Goal: Task Accomplishment & Management: Manage account settings

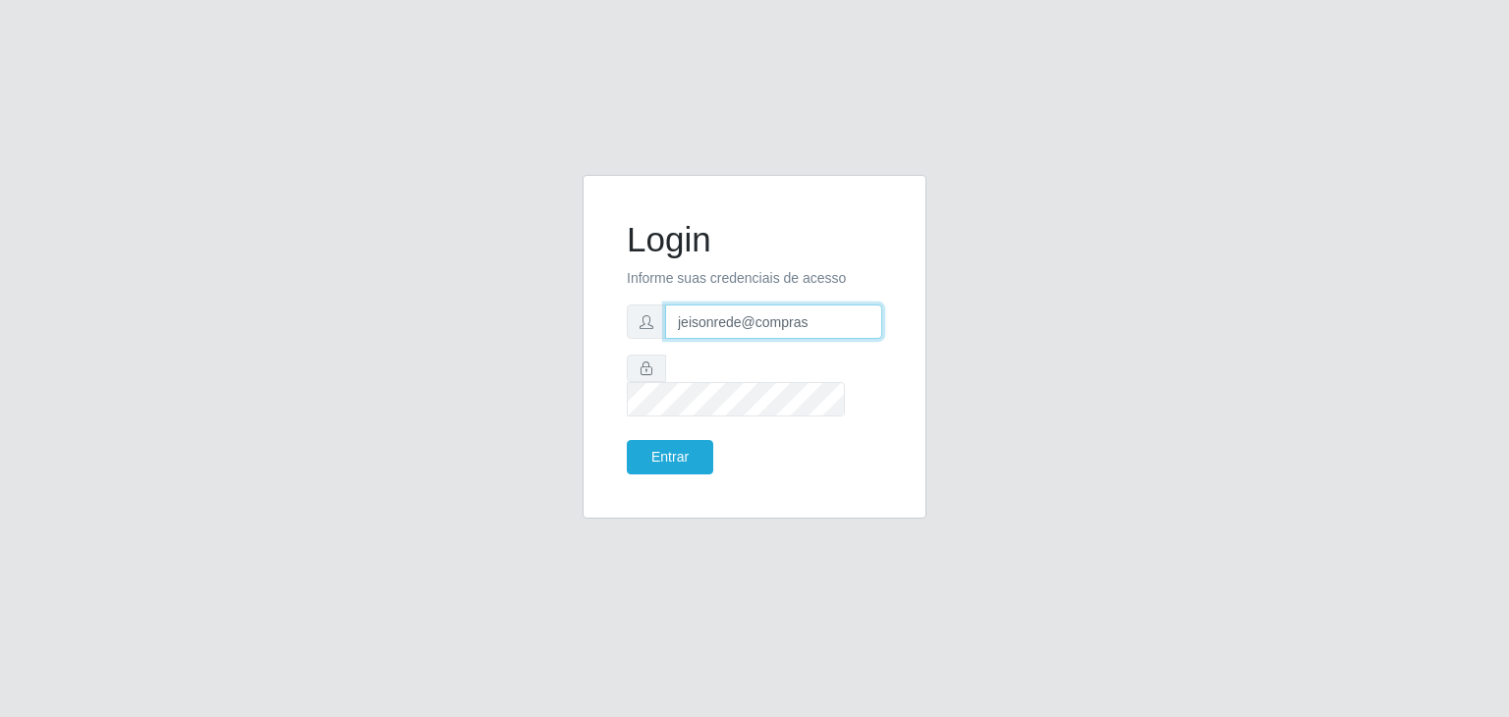
click at [773, 323] on input "jeisonrede@compras" at bounding box center [773, 322] width 217 height 34
type input "[EMAIL_ADDRESS][DOMAIN_NAME]"
click at [649, 440] on button "Entrar" at bounding box center [670, 457] width 86 height 34
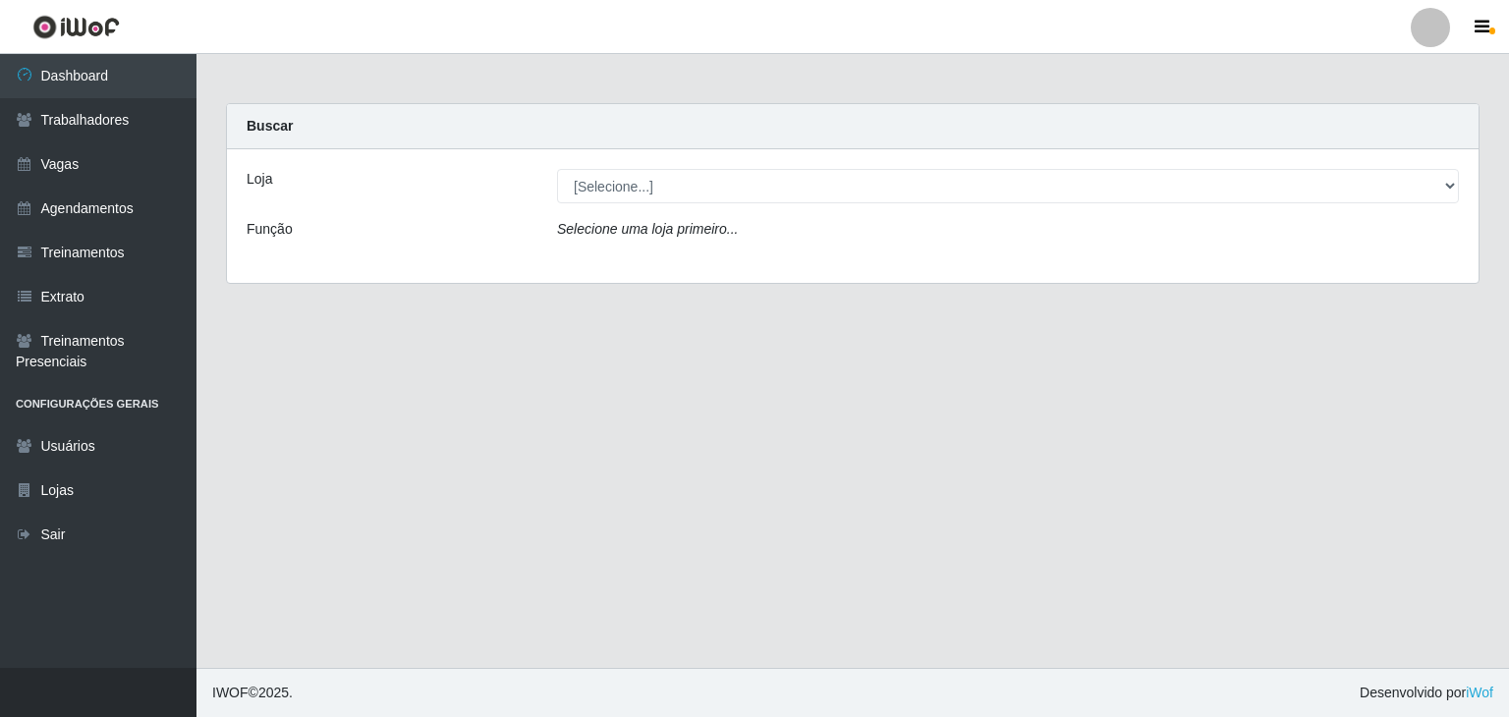
drag, startPoint x: 671, startPoint y: 162, endPoint x: 669, endPoint y: 175, distance: 12.9
click at [671, 166] on div "Loja [Selecione...] BomQueSó Agreste - Loja 1 BomQueSó Agreste - Loja 2 BomQueS…" at bounding box center [853, 216] width 1252 height 134
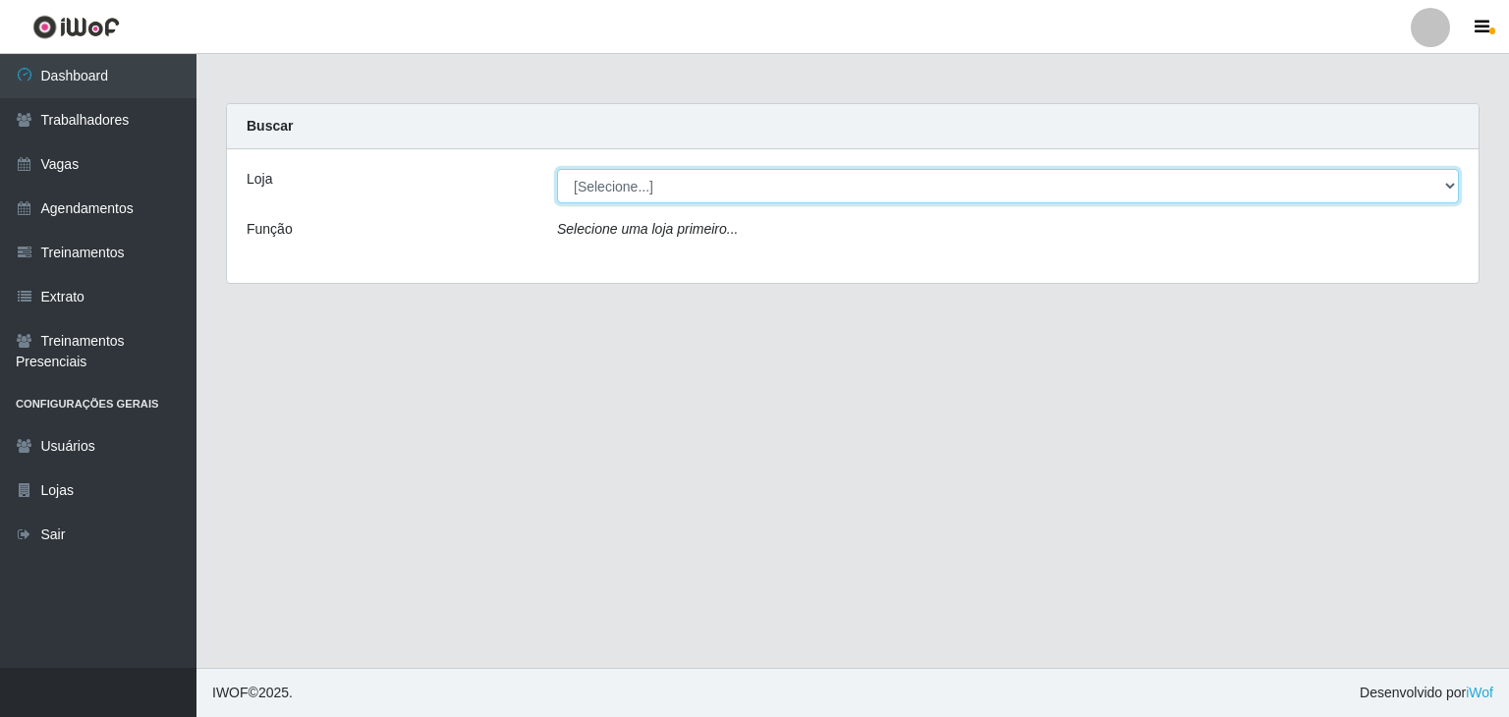
click at [669, 175] on select "[Selecione...] BomQueSó Agreste - Loja 1 BomQueSó Agreste - Loja 2 BomQueSó Agr…" at bounding box center [1008, 186] width 902 height 34
select select "214"
click at [557, 169] on select "[Selecione...] BomQueSó Agreste - Loja 1 BomQueSó Agreste - Loja 2 BomQueSó Agr…" at bounding box center [1008, 186] width 902 height 34
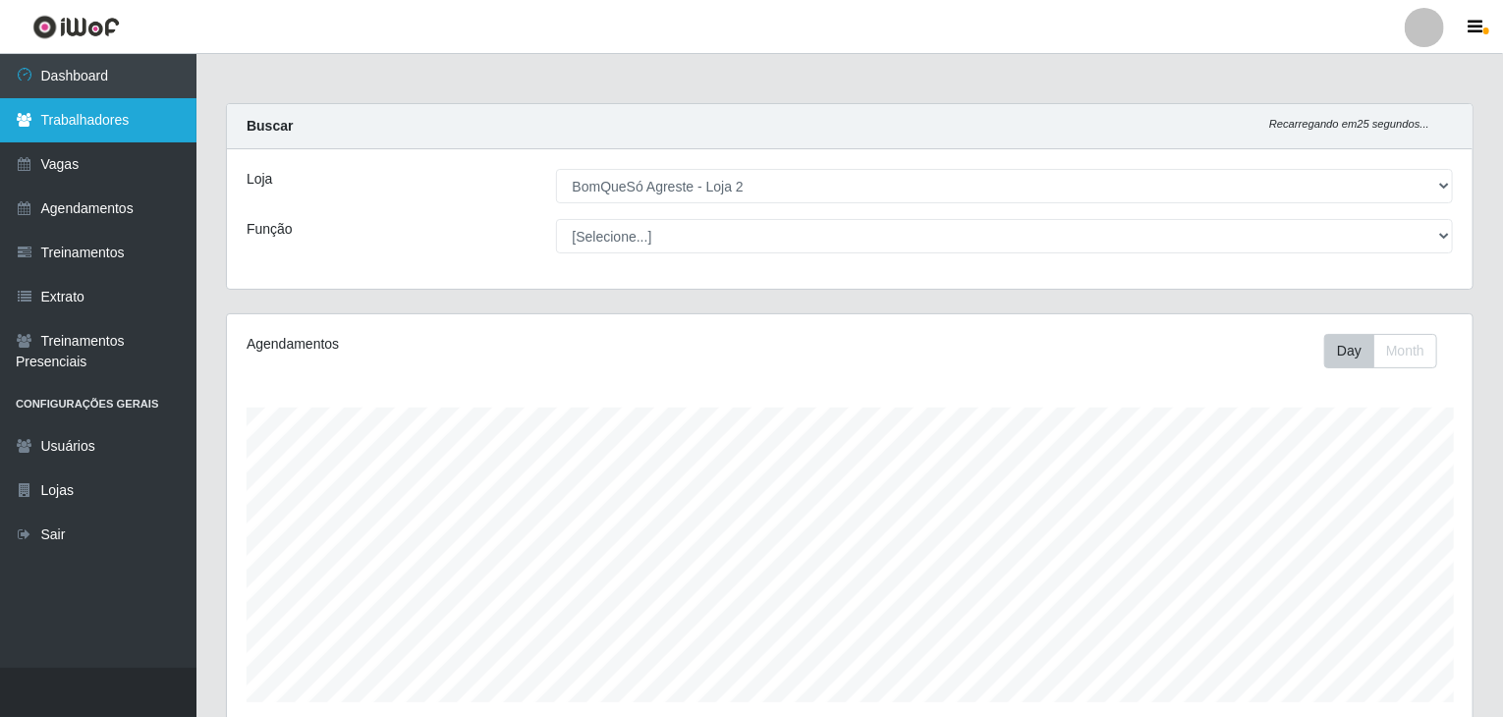
click at [124, 119] on link "Trabalhadores" at bounding box center [98, 120] width 197 height 44
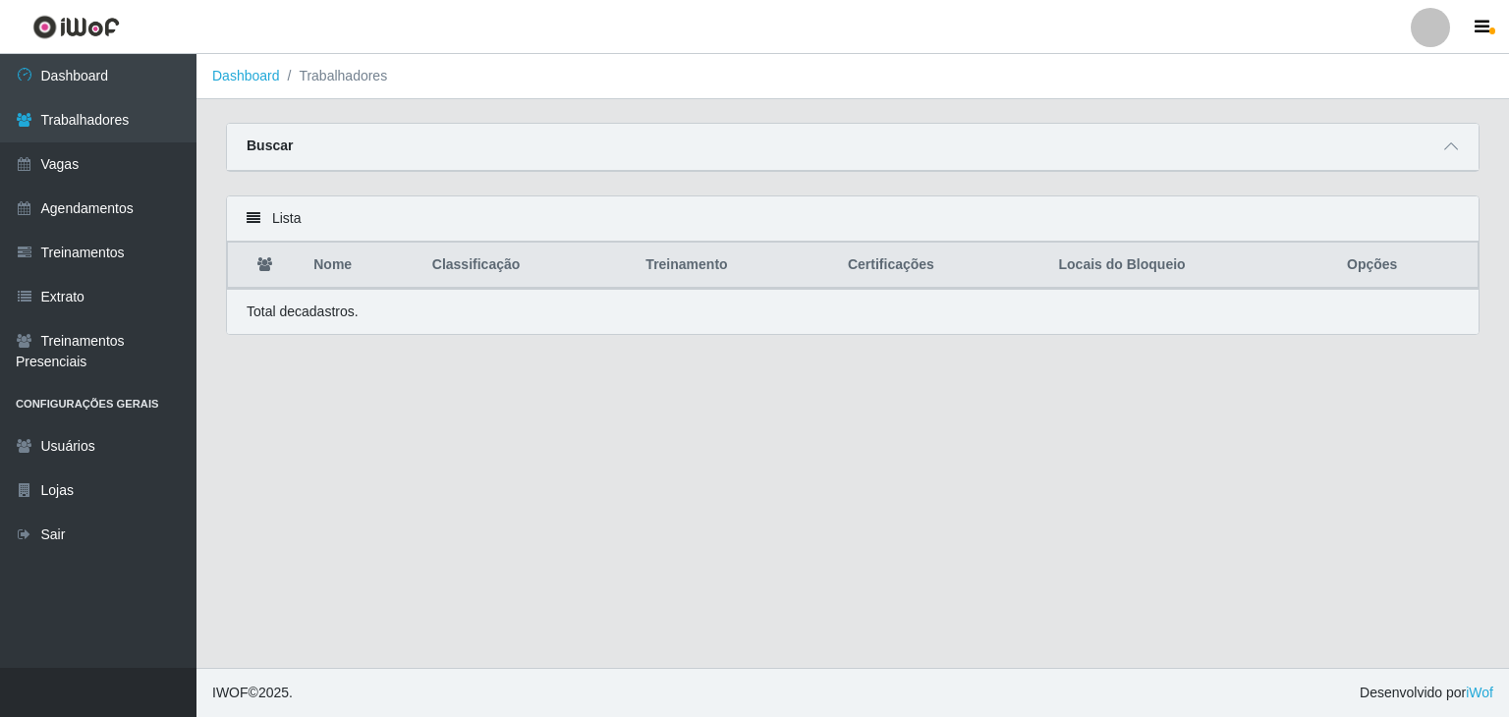
click at [1436, 44] on div at bounding box center [1430, 27] width 39 height 39
click at [1423, 155] on button "Sair" at bounding box center [1392, 153] width 177 height 40
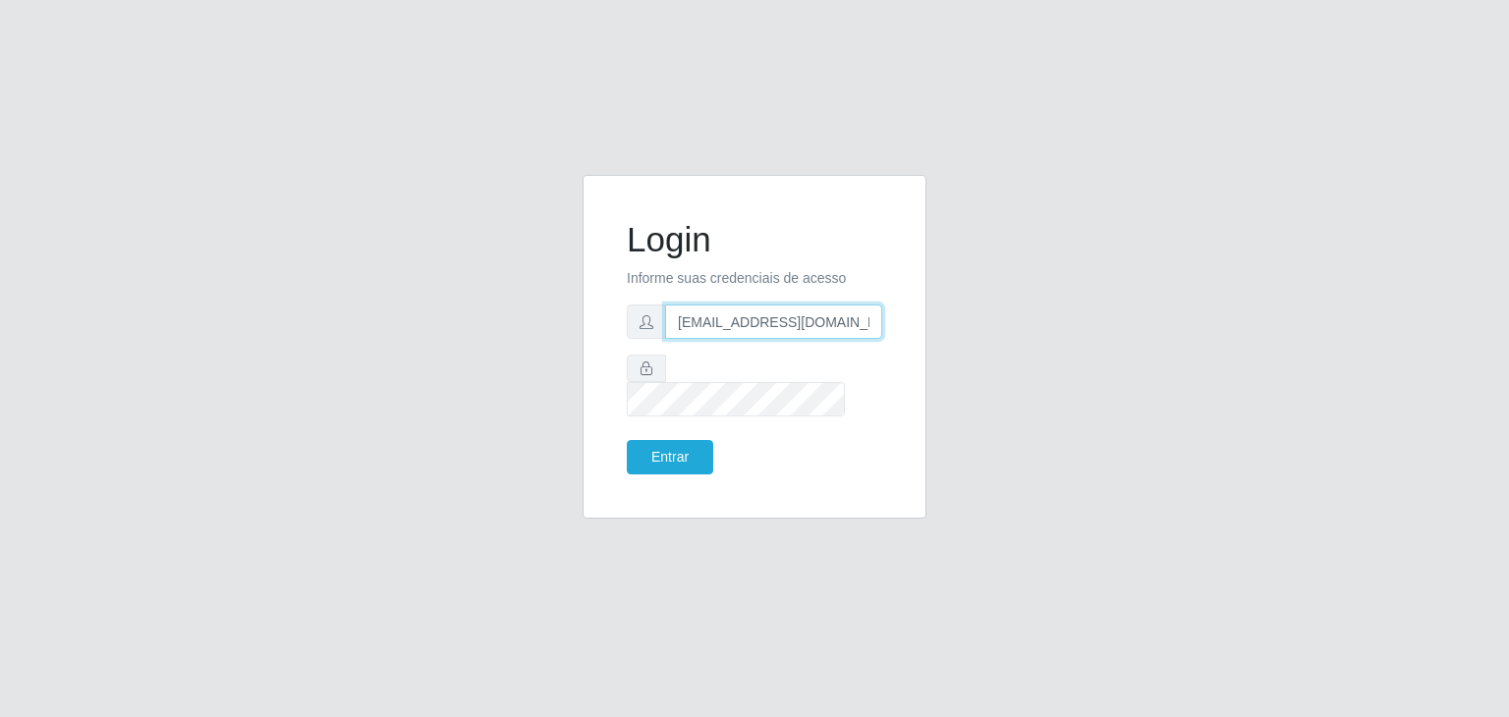
click at [808, 323] on input "[EMAIL_ADDRESS][DOMAIN_NAME]" at bounding box center [773, 322] width 217 height 34
type input "jeisonrede@compras"
click at [684, 449] on button "Entrar" at bounding box center [670, 457] width 86 height 34
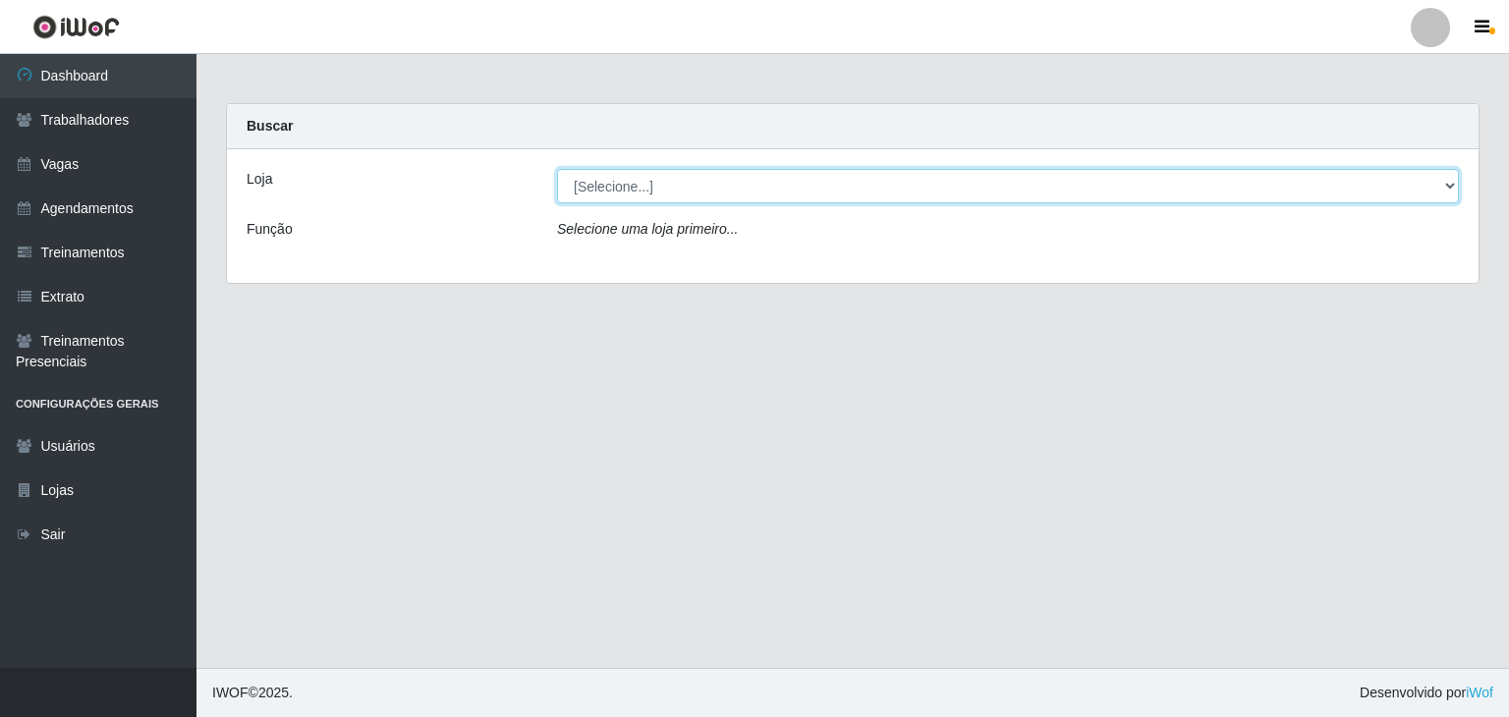
click at [655, 199] on select "[Selecione...] Rede Compras Supermercados - LOJA 1 Rede Compras Supermercados -…" at bounding box center [1008, 186] width 902 height 34
select select "161"
click at [557, 169] on select "[Selecione...] Rede Compras Supermercados - LOJA 1 Rede Compras Supermercados -…" at bounding box center [1008, 186] width 902 height 34
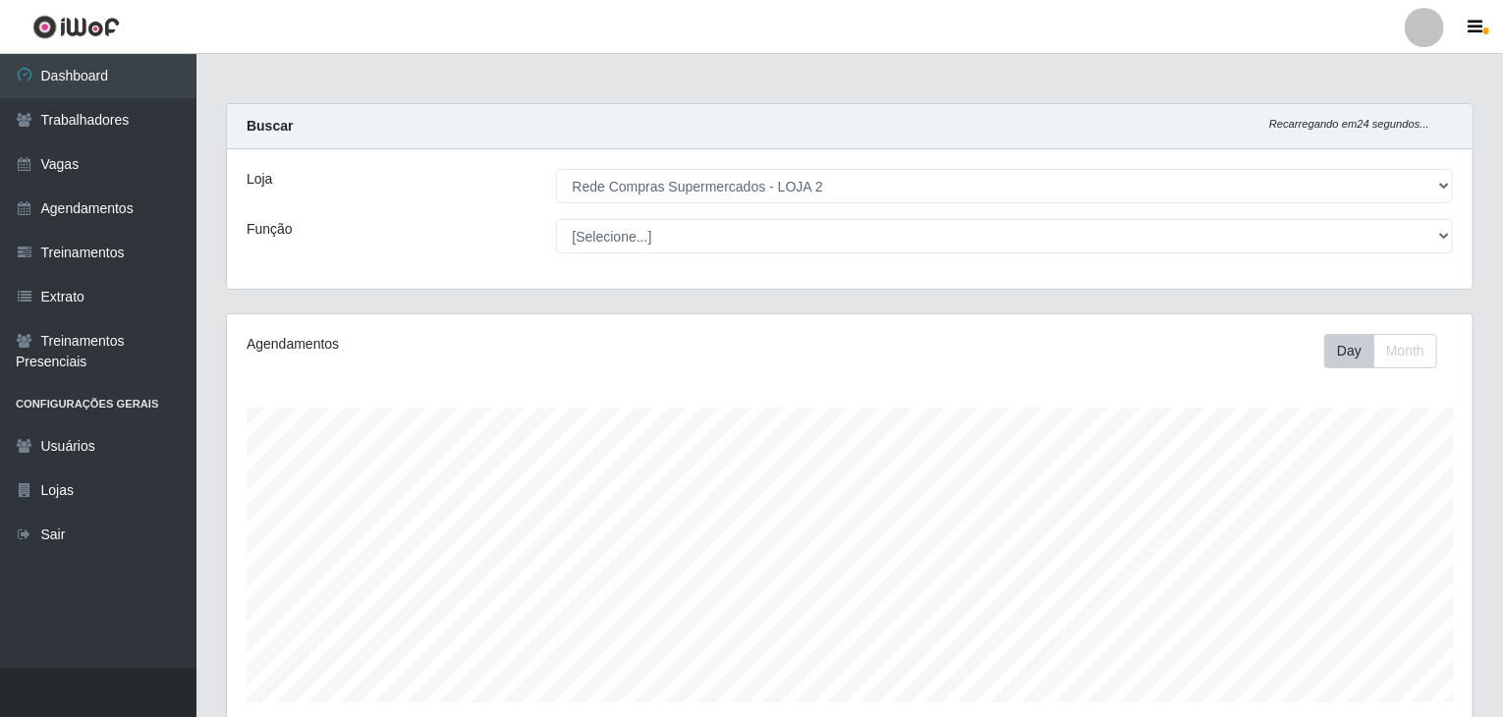
click at [1424, 44] on div at bounding box center [1424, 27] width 39 height 39
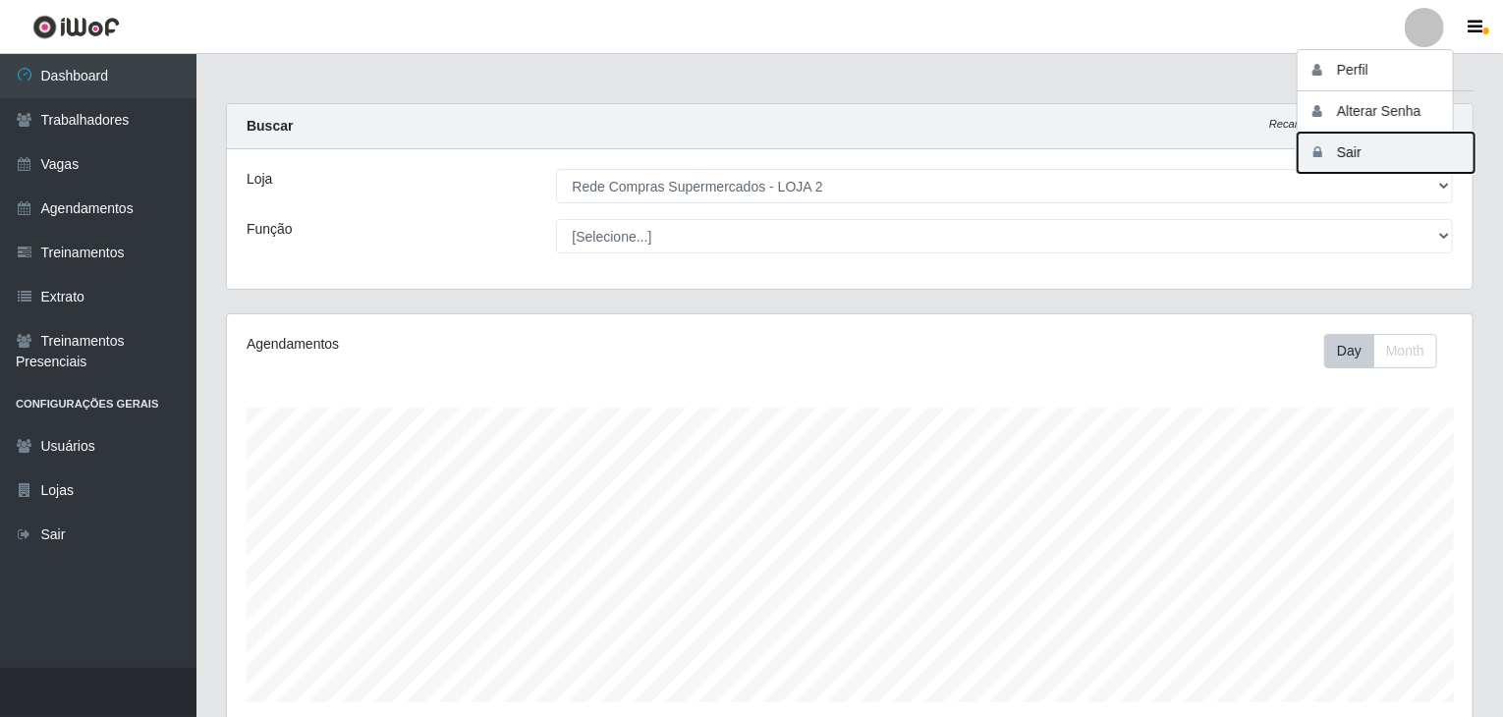
click at [1383, 151] on button "Sair" at bounding box center [1386, 153] width 177 height 40
